Goal: Task Accomplishment & Management: Manage account settings

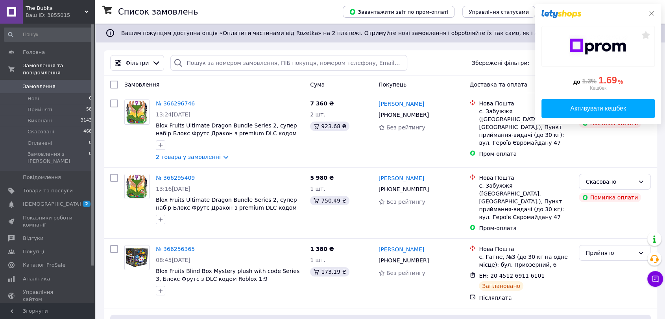
click at [652, 10] on icon at bounding box center [651, 13] width 6 height 6
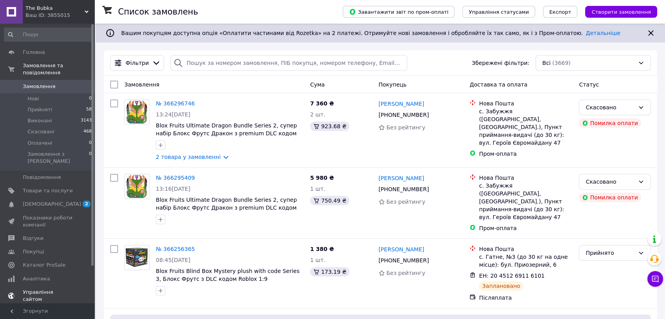
click at [49, 201] on span "[DEMOGRAPHIC_DATA]" at bounding box center [52, 204] width 58 height 7
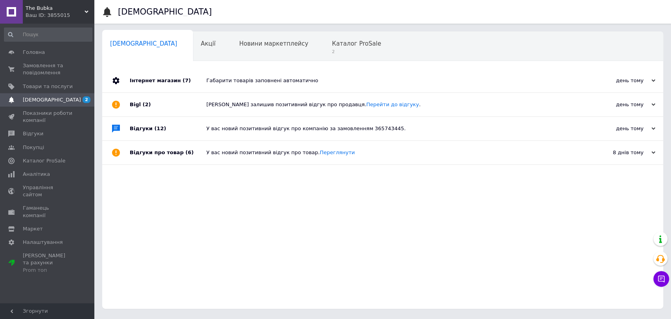
click at [57, 99] on span "[DEMOGRAPHIC_DATA]" at bounding box center [48, 99] width 50 height 7
click at [332, 49] on span "2" at bounding box center [356, 52] width 49 height 6
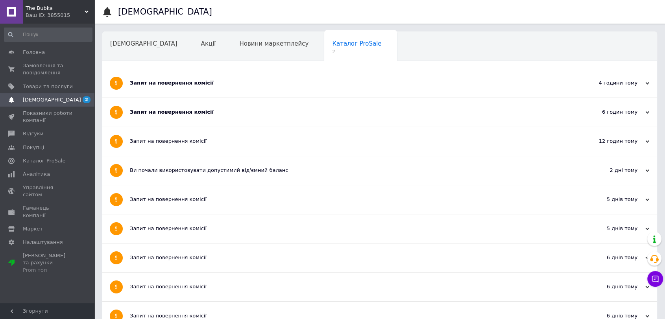
click at [174, 122] on div "Запит на повернення комісії" at bounding box center [350, 112] width 440 height 29
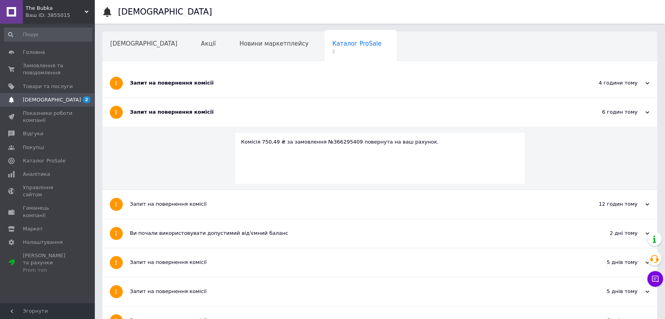
click at [178, 79] on div "Запит на повернення комісії" at bounding box center [350, 82] width 440 height 7
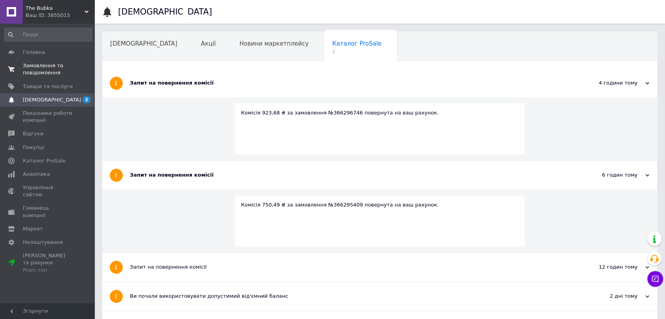
click at [25, 71] on span "Замовлення та повідомлення" at bounding box center [48, 69] width 50 height 14
